Goal: Task Accomplishment & Management: Manage account settings

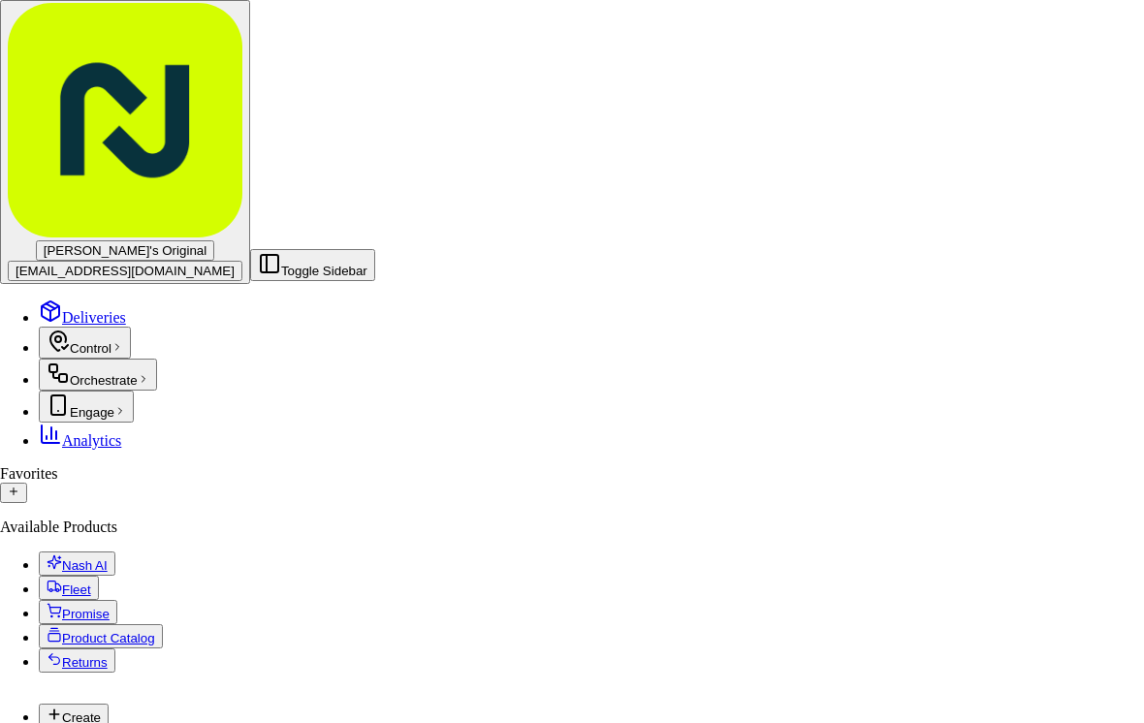
scroll to position [439, 0]
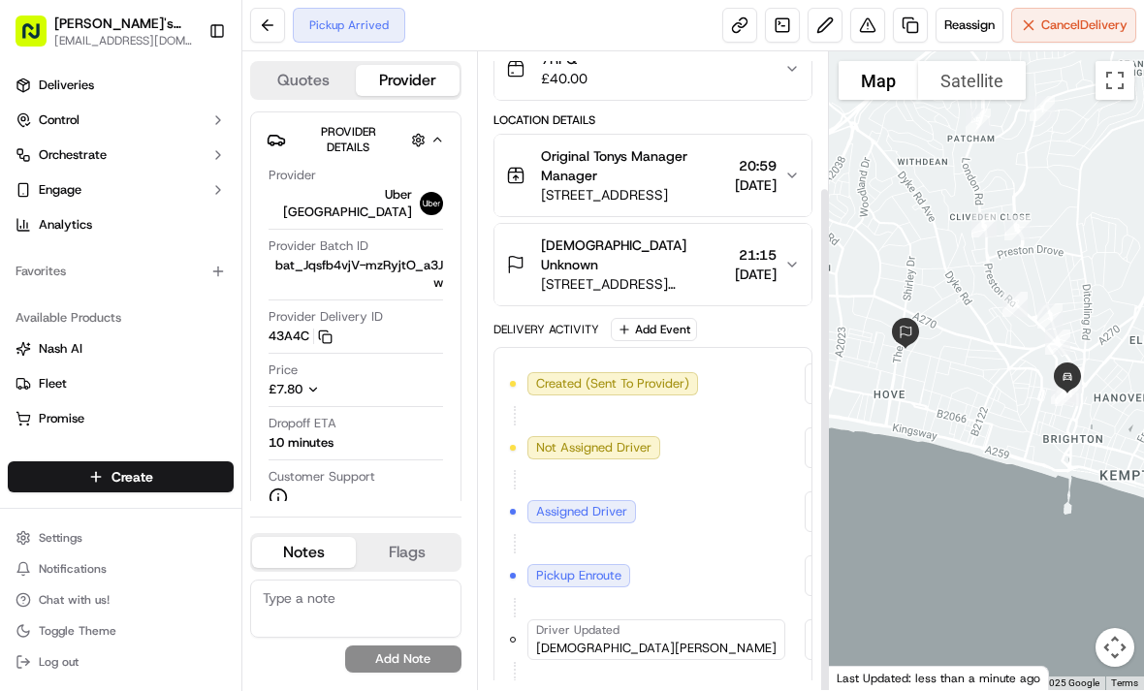
scroll to position [187, 0]
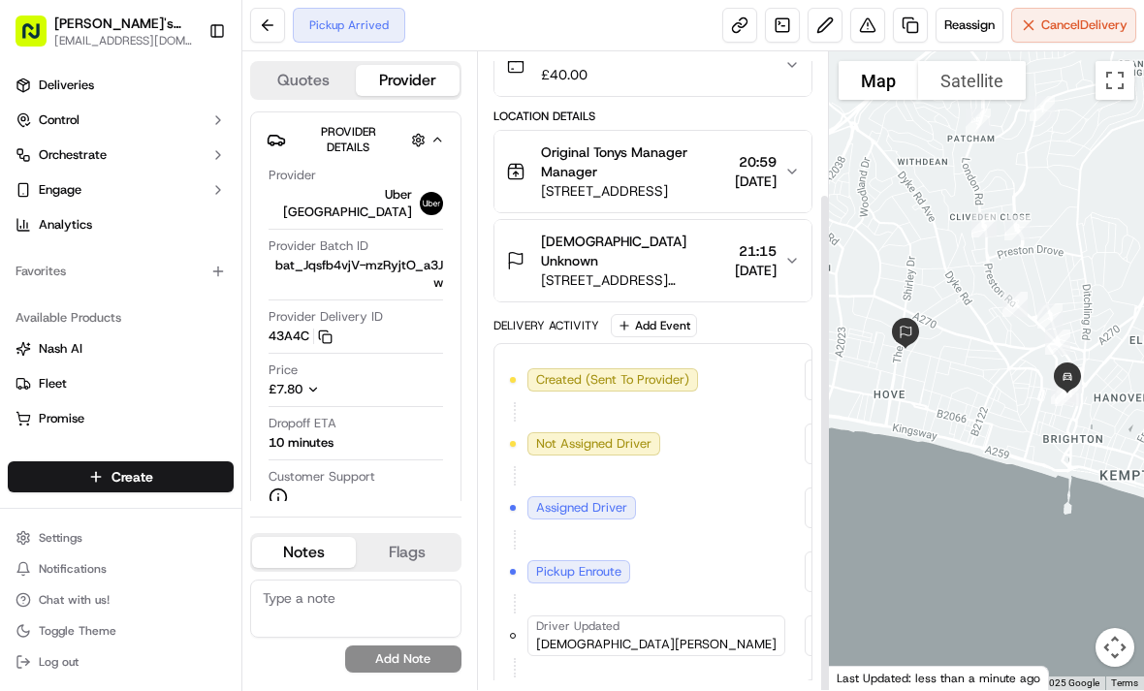
click at [1049, 40] on button "Cancel Delivery" at bounding box center [1073, 25] width 125 height 35
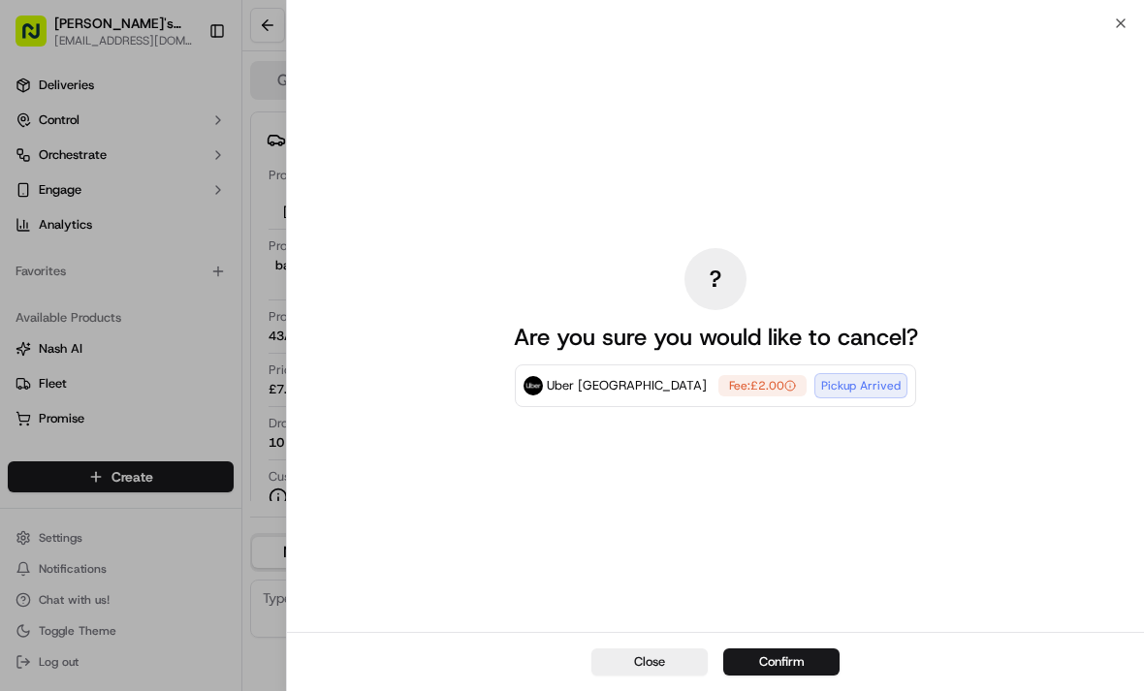
click at [801, 649] on button "Confirm" at bounding box center [781, 661] width 116 height 27
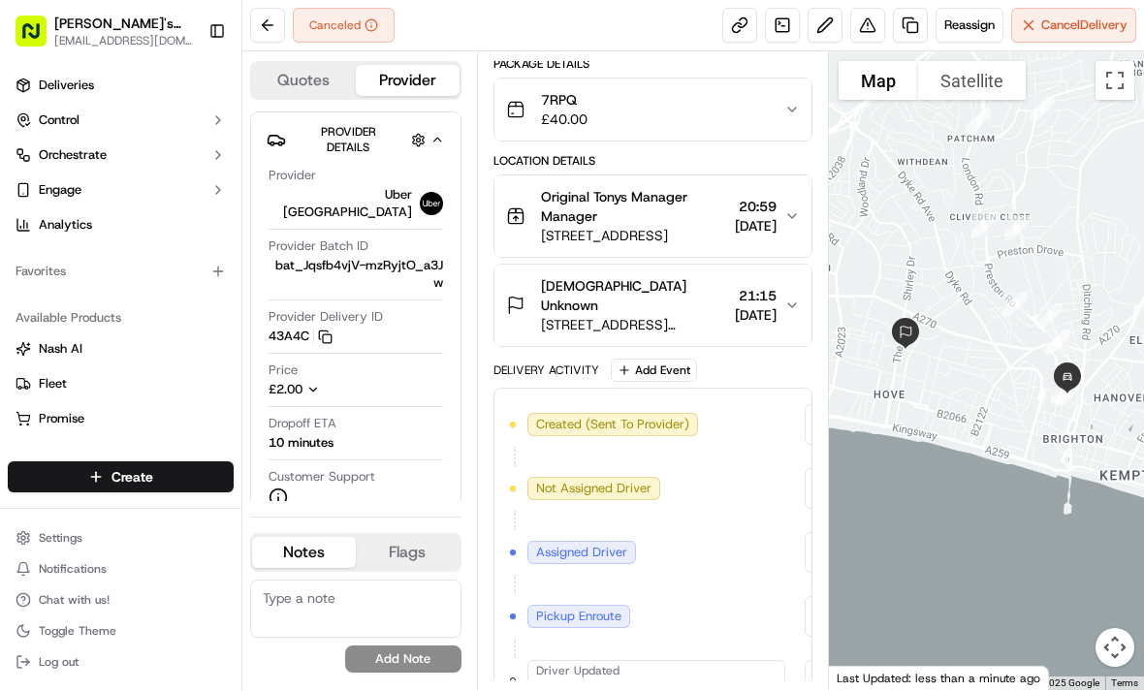
scroll to position [0, 0]
